Goal: Check status: Check status

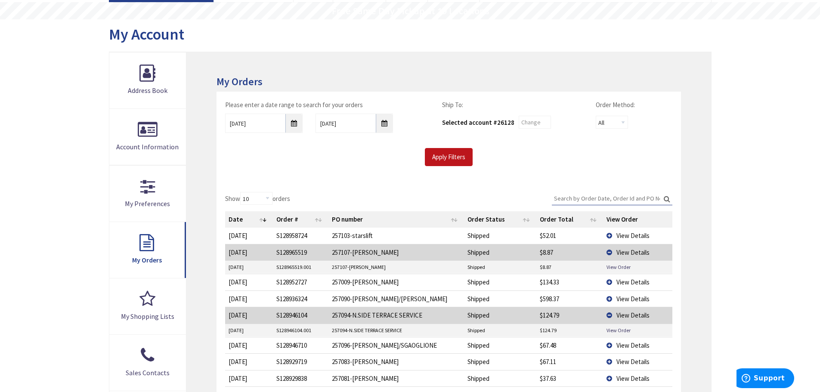
scroll to position [86, 0]
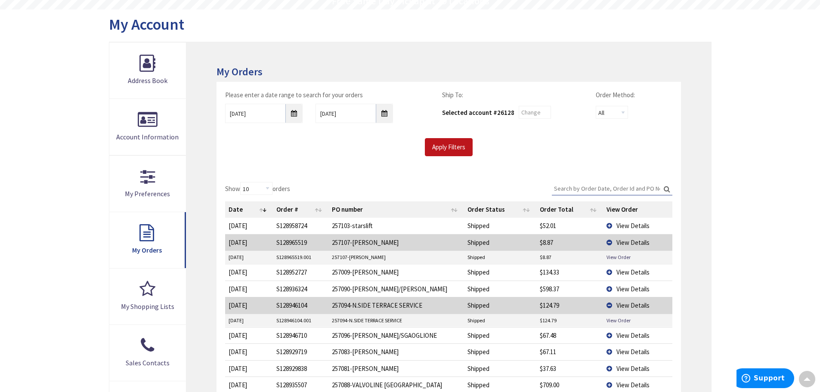
click at [609, 243] on td "View Details" at bounding box center [637, 242] width 69 height 16
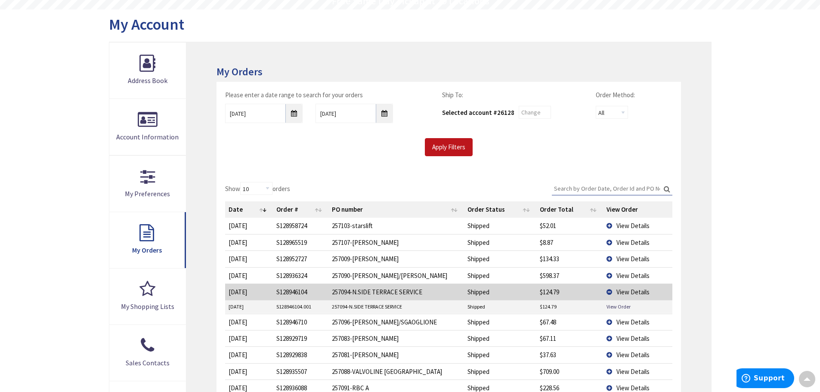
click at [608, 293] on td "View Details" at bounding box center [637, 292] width 69 height 16
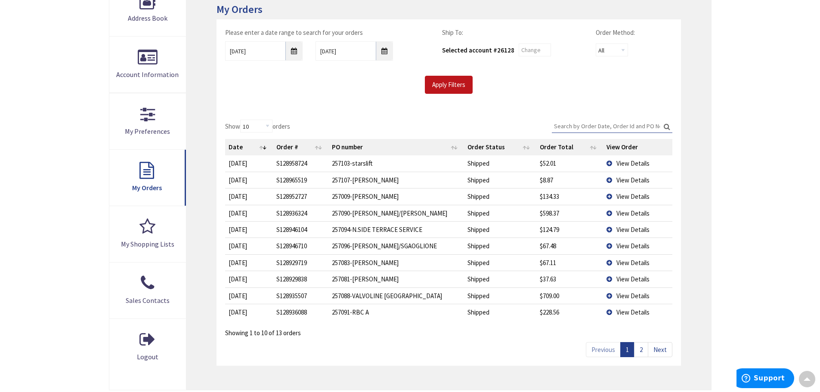
scroll to position [129, 0]
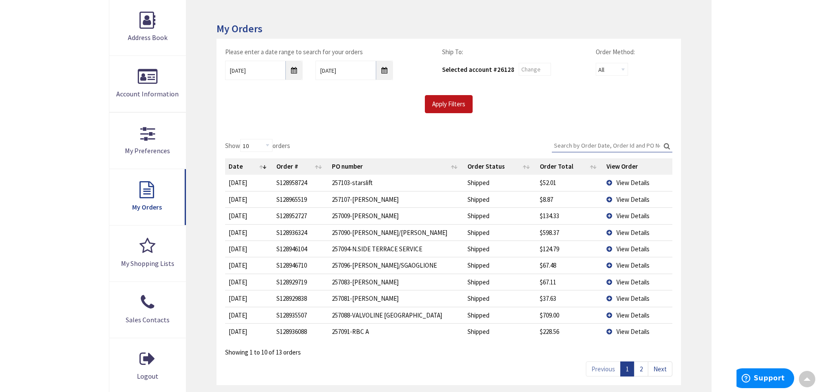
click at [629, 216] on span "View Details" at bounding box center [632, 216] width 33 height 8
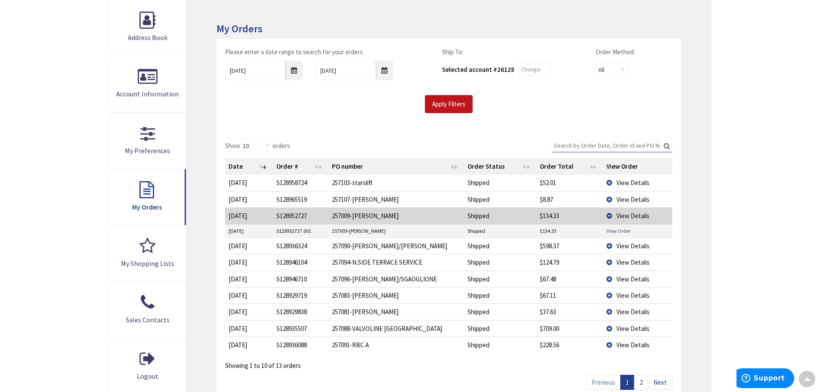
click at [622, 231] on link "View Order" at bounding box center [618, 230] width 24 height 7
